Goal: Task Accomplishment & Management: Use online tool/utility

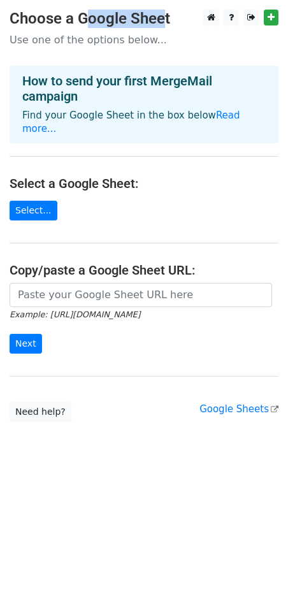
drag, startPoint x: 78, startPoint y: 18, endPoint x: 170, endPoint y: 20, distance: 91.2
click at [170, 20] on h3 "Choose a Google Sheet" at bounding box center [144, 19] width 269 height 18
click at [97, 43] on p "Use one of the options below..." at bounding box center [144, 39] width 269 height 13
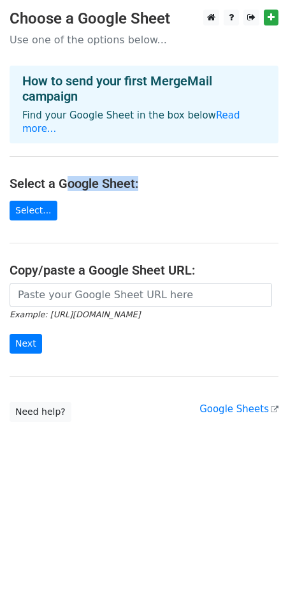
drag, startPoint x: 69, startPoint y: 187, endPoint x: 214, endPoint y: 177, distance: 145.7
click at [214, 177] on h4 "Select a Google Sheet:" at bounding box center [144, 183] width 269 height 15
click at [156, 201] on main "Choose a Google Sheet Use one of the options below... How to send your first Me…" at bounding box center [144, 216] width 288 height 412
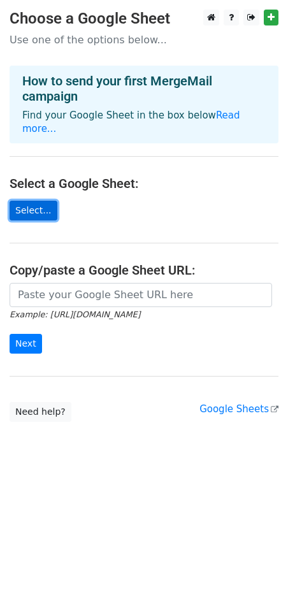
click at [34, 202] on link "Select..." at bounding box center [34, 211] width 48 height 20
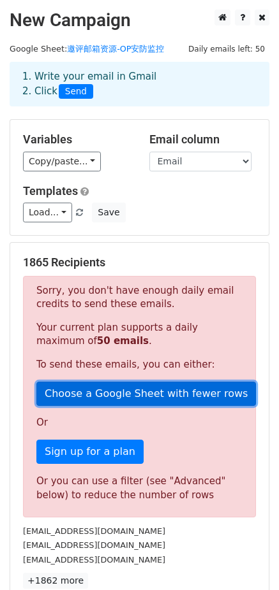
click at [153, 396] on link "Choose a Google Sheet with fewer rows" at bounding box center [145, 394] width 219 height 24
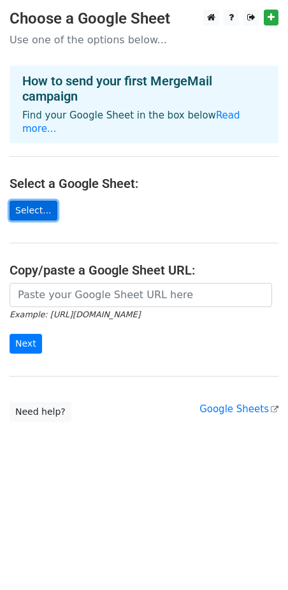
click at [40, 211] on link "Select..." at bounding box center [34, 211] width 48 height 20
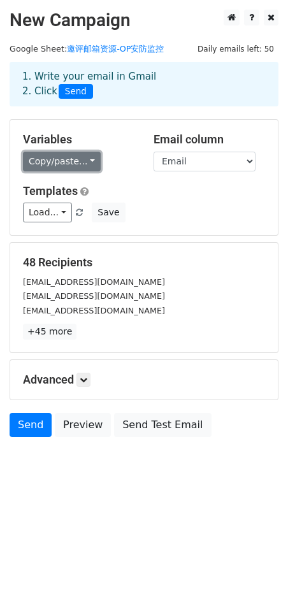
click at [67, 159] on link "Copy/paste..." at bounding box center [62, 162] width 78 height 20
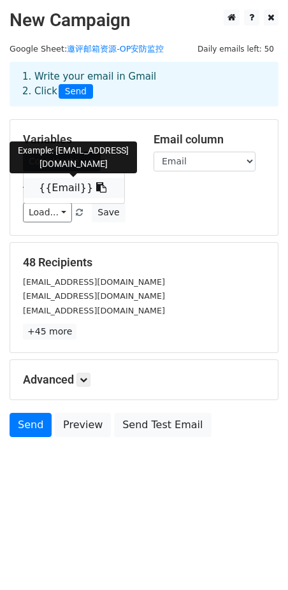
click at [71, 187] on link "{{Email}}" at bounding box center [74, 188] width 101 height 20
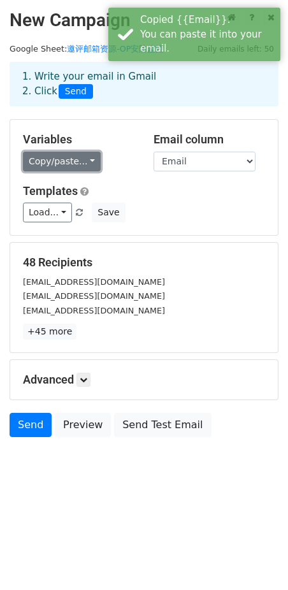
click at [69, 163] on link "Copy/paste..." at bounding box center [62, 162] width 78 height 20
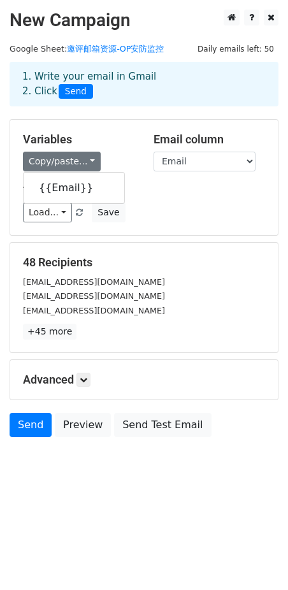
click at [138, 142] on div "Variables Copy/paste... {{Email}}" at bounding box center [78, 152] width 131 height 39
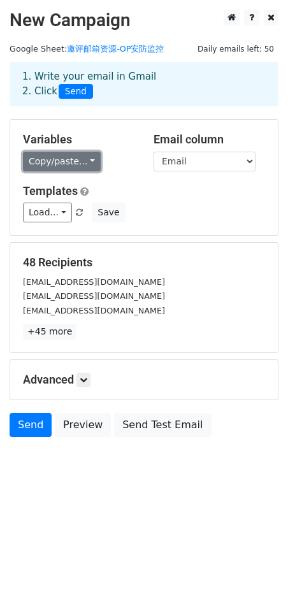
click at [84, 158] on link "Copy/paste..." at bounding box center [62, 162] width 78 height 20
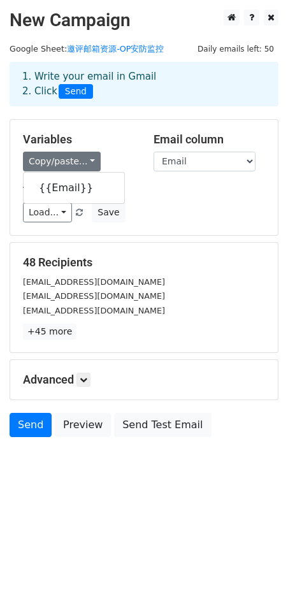
click at [157, 198] on div "Templates Load... No templates saved Save" at bounding box center [143, 203] width 261 height 39
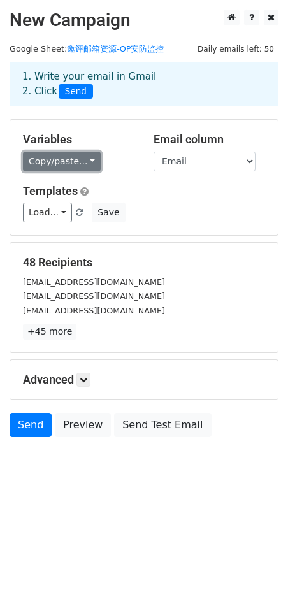
click at [85, 161] on link "Copy/paste..." at bounding box center [62, 162] width 78 height 20
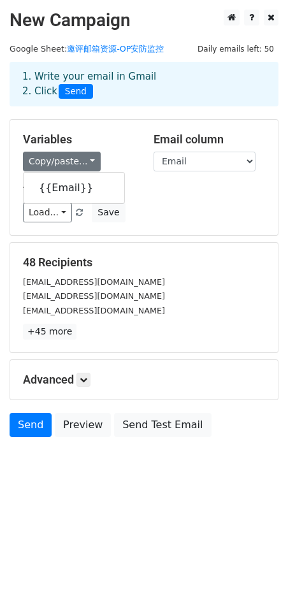
click at [186, 191] on h5 "Templates" at bounding box center [144, 191] width 242 height 14
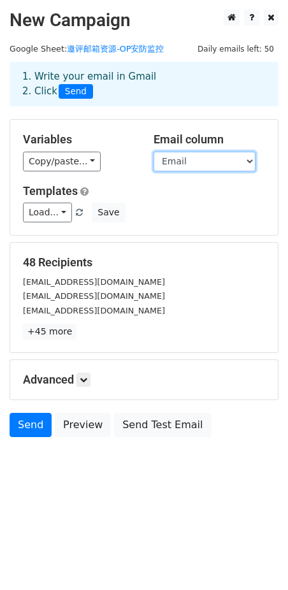
click at [211, 163] on select "Email" at bounding box center [205, 162] width 102 height 20
click at [220, 205] on div "Load... No templates saved Save" at bounding box center [143, 213] width 261 height 20
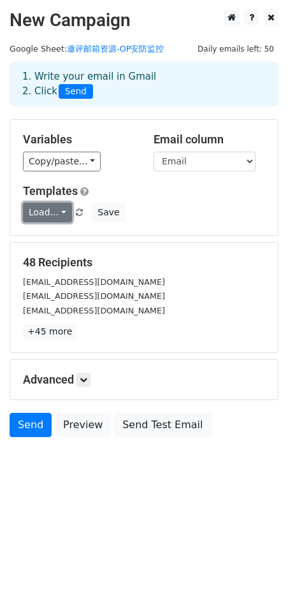
click at [61, 208] on link "Load..." at bounding box center [47, 213] width 49 height 20
click at [184, 206] on div "Load... No templates saved Save" at bounding box center [143, 213] width 261 height 20
click at [45, 331] on link "+45 more" at bounding box center [50, 332] width 54 height 16
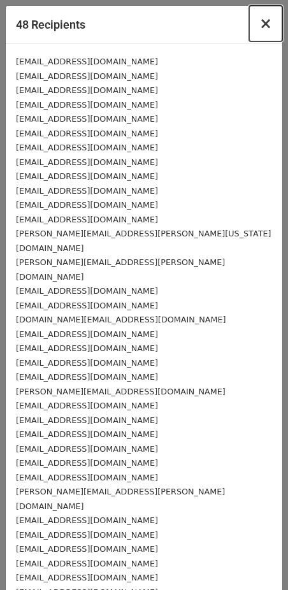
click at [259, 29] on span "×" at bounding box center [265, 24] width 13 height 18
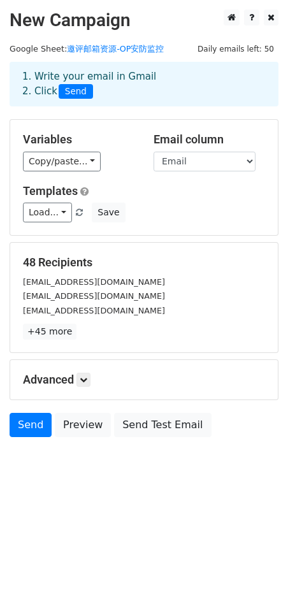
click at [105, 80] on div "1. Write your email in Gmail 2. Click Send" at bounding box center [144, 83] width 263 height 29
click at [90, 374] on link at bounding box center [83, 380] width 14 height 14
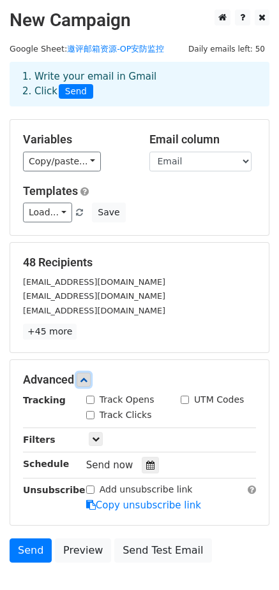
click at [87, 379] on icon at bounding box center [84, 380] width 8 height 8
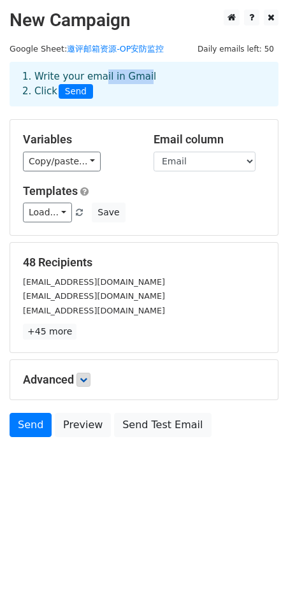
drag, startPoint x: 98, startPoint y: 76, endPoint x: 145, endPoint y: 80, distance: 47.3
click at [145, 80] on div "1. Write your email in Gmail 2. Click Send" at bounding box center [144, 83] width 263 height 29
click at [211, 77] on div "1. Write your email in Gmail 2. Click Send" at bounding box center [144, 83] width 263 height 29
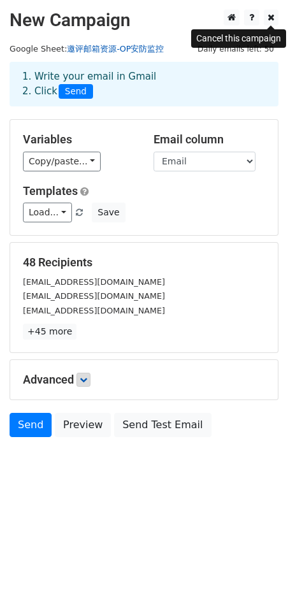
click at [112, 52] on link "邀评邮箱资源-OP安防监控" at bounding box center [115, 49] width 97 height 10
click at [270, 15] on icon at bounding box center [271, 17] width 7 height 9
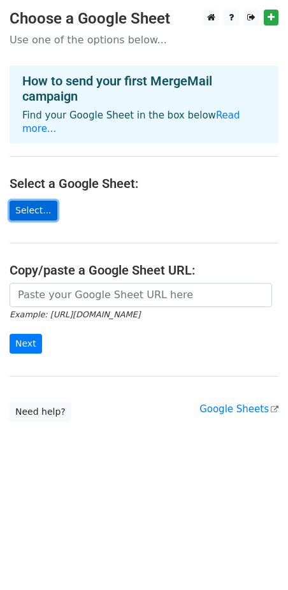
click at [45, 210] on link "Select..." at bounding box center [34, 211] width 48 height 20
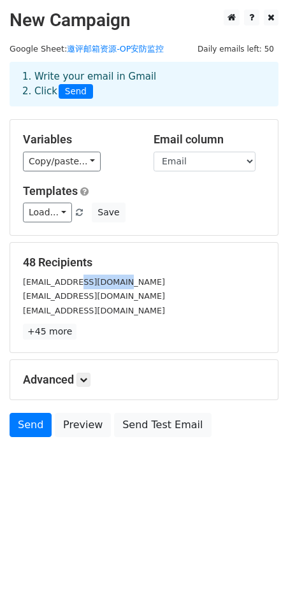
drag, startPoint x: 73, startPoint y: 283, endPoint x: 129, endPoint y: 286, distance: 55.5
click at [129, 286] on div "[EMAIL_ADDRESS][DOMAIN_NAME]" at bounding box center [143, 282] width 261 height 15
click at [64, 303] on div "[EMAIL_ADDRESS][DOMAIN_NAME]" at bounding box center [143, 310] width 261 height 15
click at [50, 329] on link "+45 more" at bounding box center [50, 332] width 54 height 16
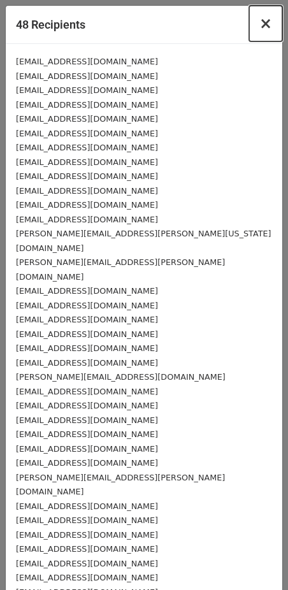
click at [259, 23] on span "×" at bounding box center [265, 24] width 13 height 18
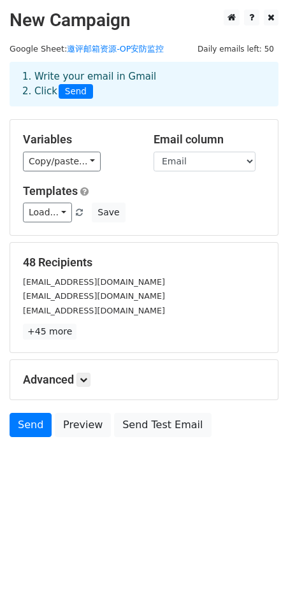
click at [93, 373] on h5 "Advanced" at bounding box center [144, 380] width 242 height 14
click at [87, 379] on icon at bounding box center [84, 380] width 8 height 8
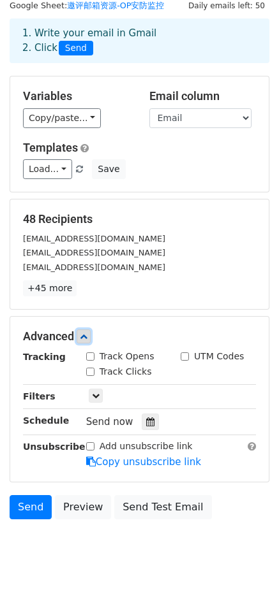
scroll to position [64, 0]
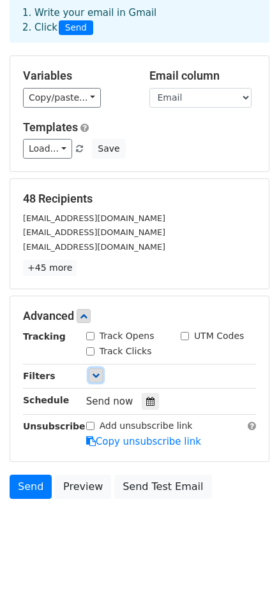
click at [94, 377] on icon at bounding box center [96, 376] width 8 height 8
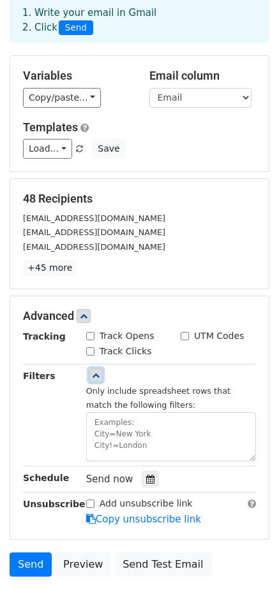
click at [94, 377] on icon at bounding box center [96, 376] width 8 height 8
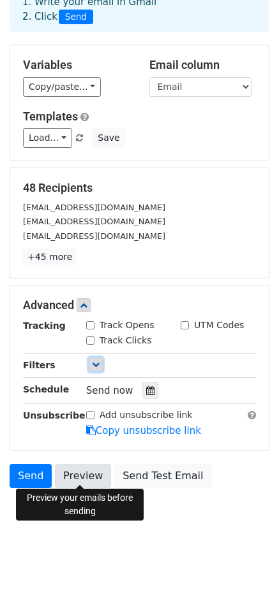
scroll to position [78, 0]
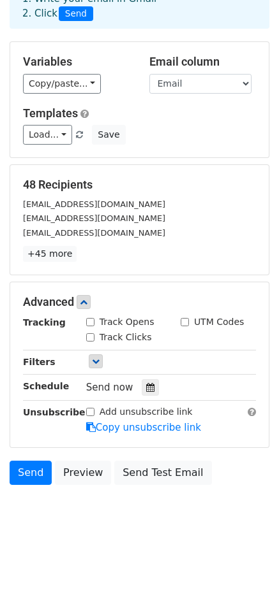
click at [40, 498] on body "New Campaign Daily emails left: 50 Google Sheet: 邀评邮箱资源-OP安防监控 1. Write your em…" at bounding box center [139, 237] width 279 height 611
click at [26, 467] on link "Send" at bounding box center [31, 473] width 42 height 24
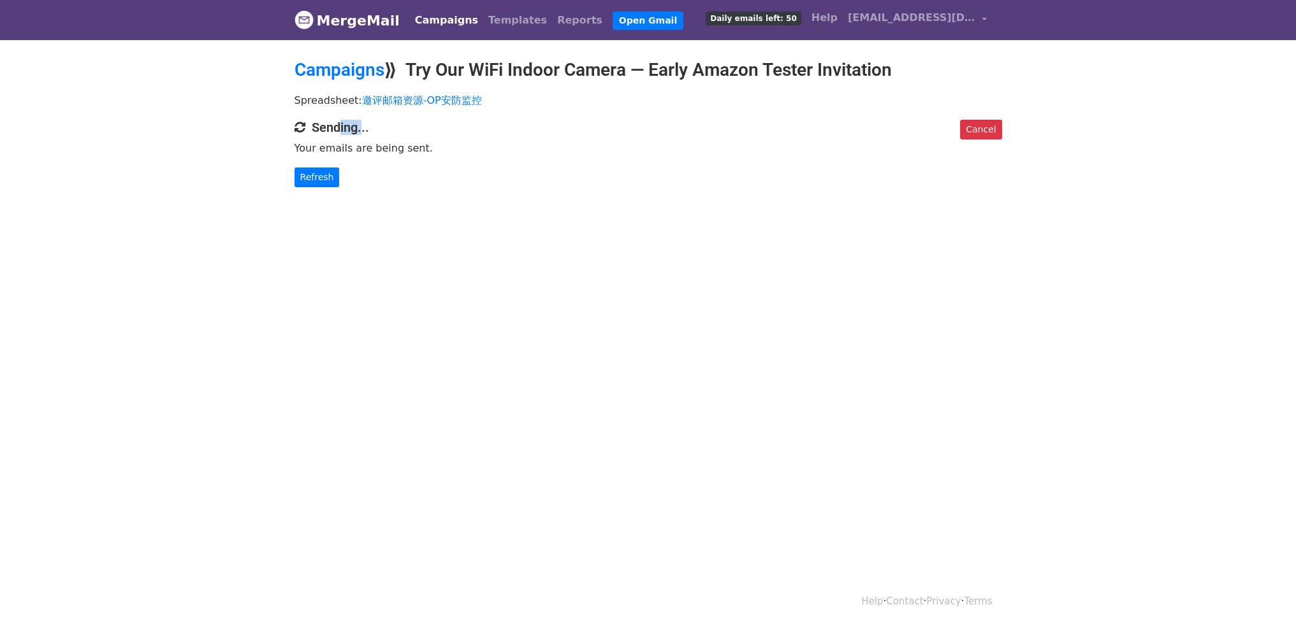
drag, startPoint x: 332, startPoint y: 127, endPoint x: 367, endPoint y: 131, distance: 35.3
click at [367, 131] on h4 "Sending..." at bounding box center [647, 127] width 707 height 15
click at [358, 153] on p "Your emails are being sent." at bounding box center [647, 147] width 707 height 13
click at [324, 180] on link "Refresh" at bounding box center [316, 178] width 45 height 20
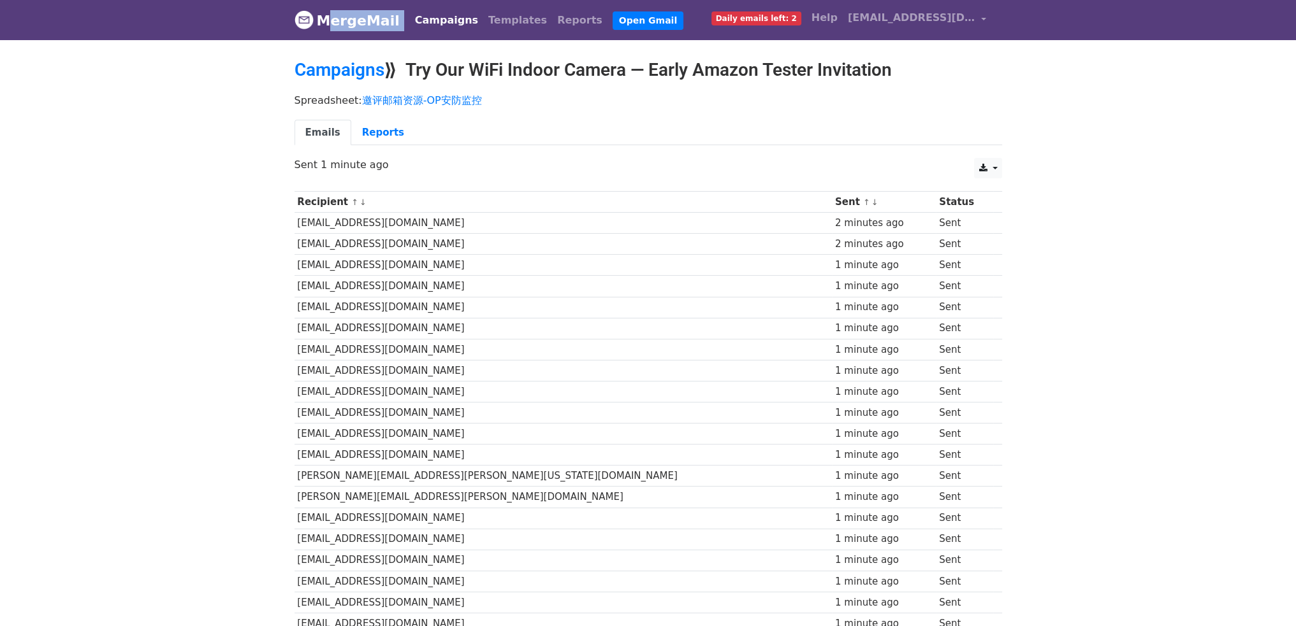
drag, startPoint x: 405, startPoint y: 20, endPoint x: 321, endPoint y: 27, distance: 84.4
click at [321, 27] on nav "MergeMail Campaigns Templates Reports Open Gmail Daily emails left: 2 Help [EMA…" at bounding box center [647, 20] width 707 height 40
drag, startPoint x: 88, startPoint y: 341, endPoint x: 169, endPoint y: 280, distance: 101.1
